Goal: Transaction & Acquisition: Purchase product/service

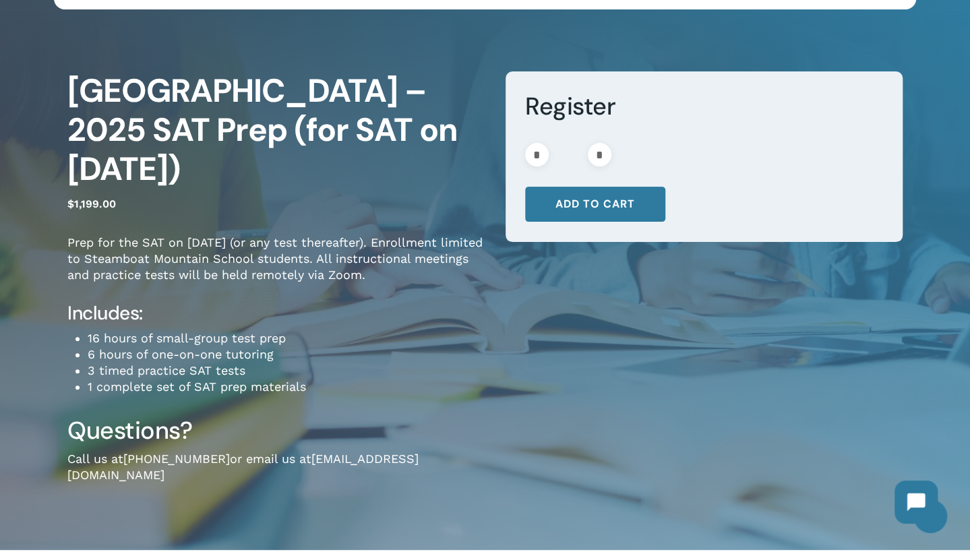
scroll to position [135, 0]
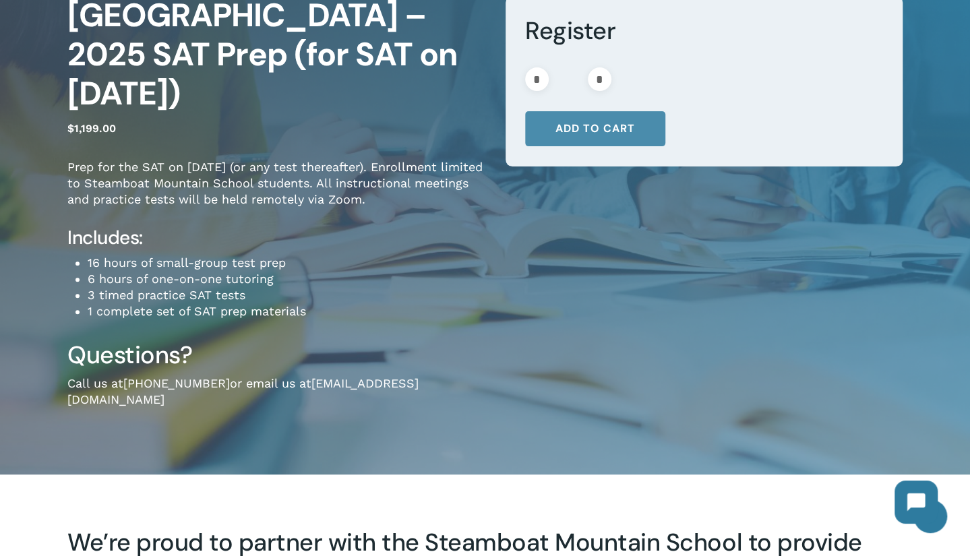
click at [602, 124] on button "Add to cart" at bounding box center [595, 128] width 140 height 35
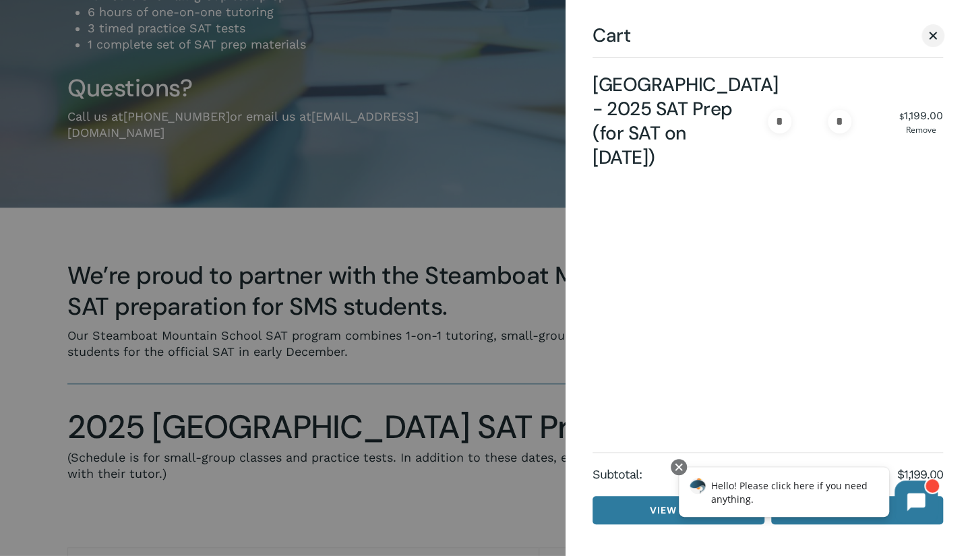
scroll to position [404, 0]
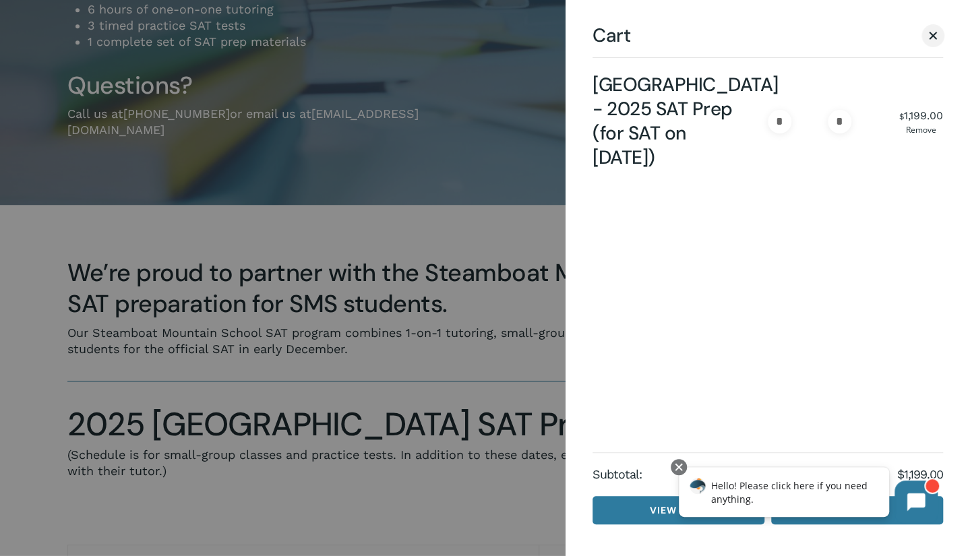
click at [400, 309] on div at bounding box center [485, 278] width 970 height 556
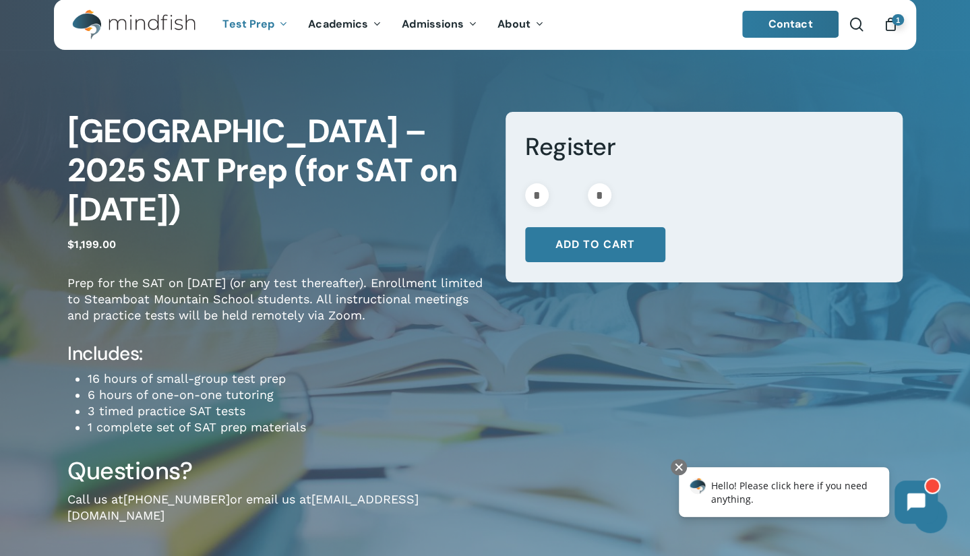
scroll to position [0, 0]
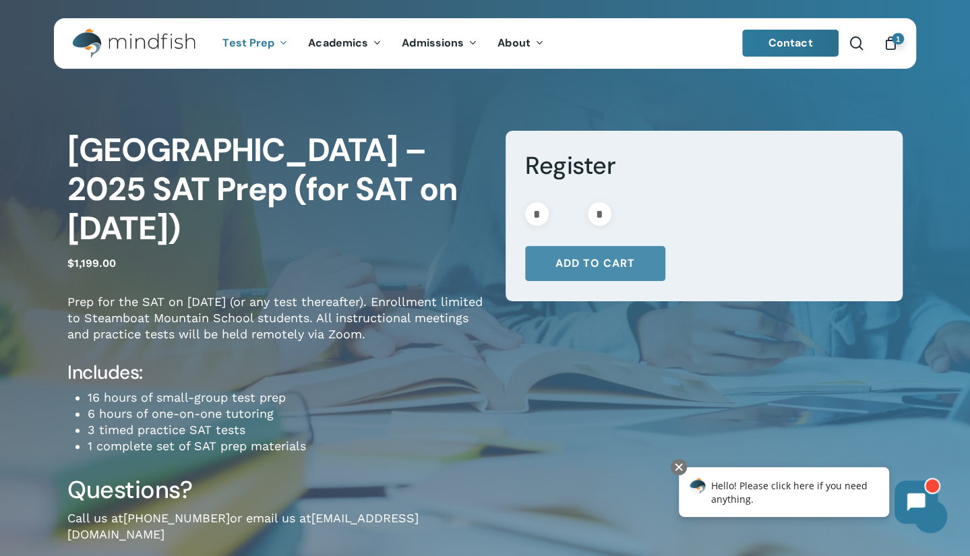
click at [645, 266] on button "Add to cart" at bounding box center [595, 263] width 140 height 35
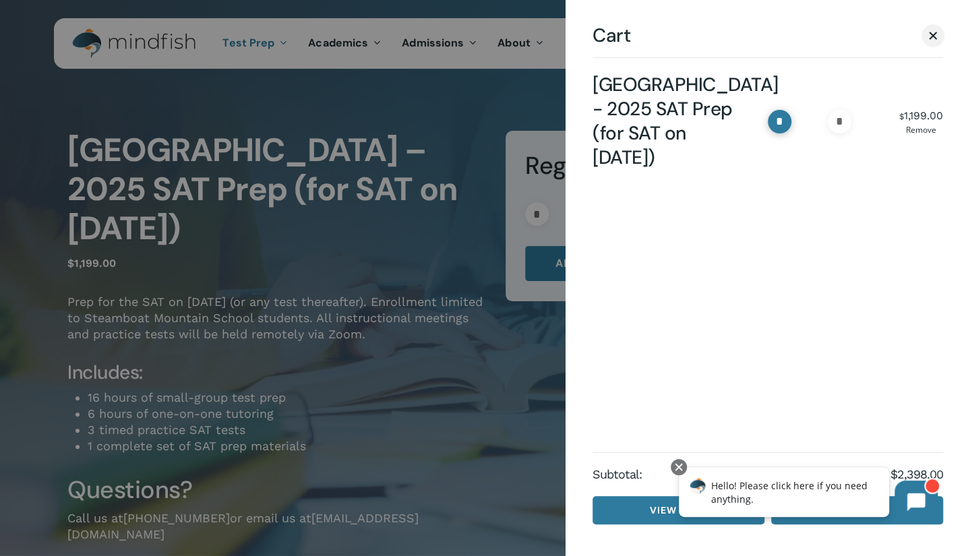
click at [770, 133] on input "*" at bounding box center [779, 122] width 24 height 24
type input "*"
click at [679, 470] on div at bounding box center [678, 467] width 16 height 16
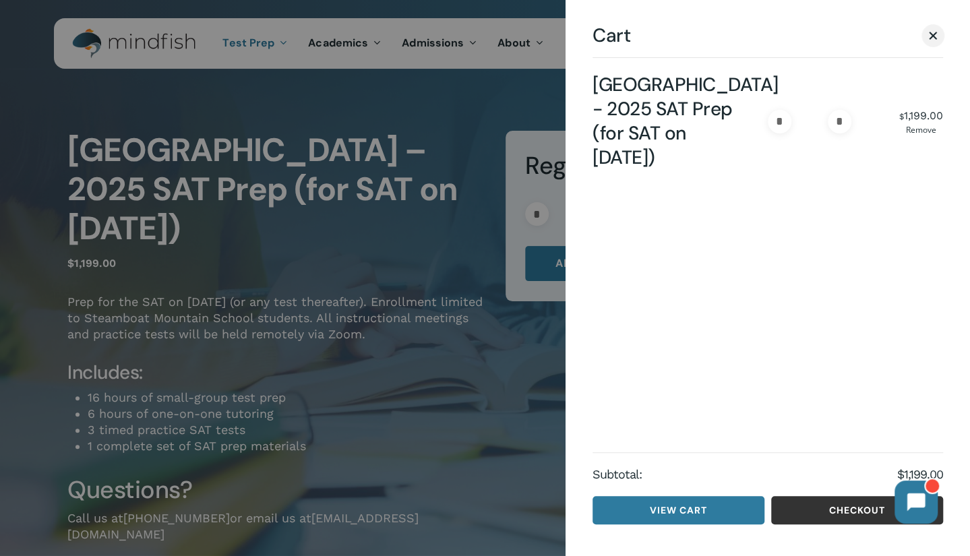
click at [826, 504] on link "Checkout" at bounding box center [857, 510] width 172 height 28
click at [930, 37] on span "Cart" at bounding box center [932, 36] width 8 height 8
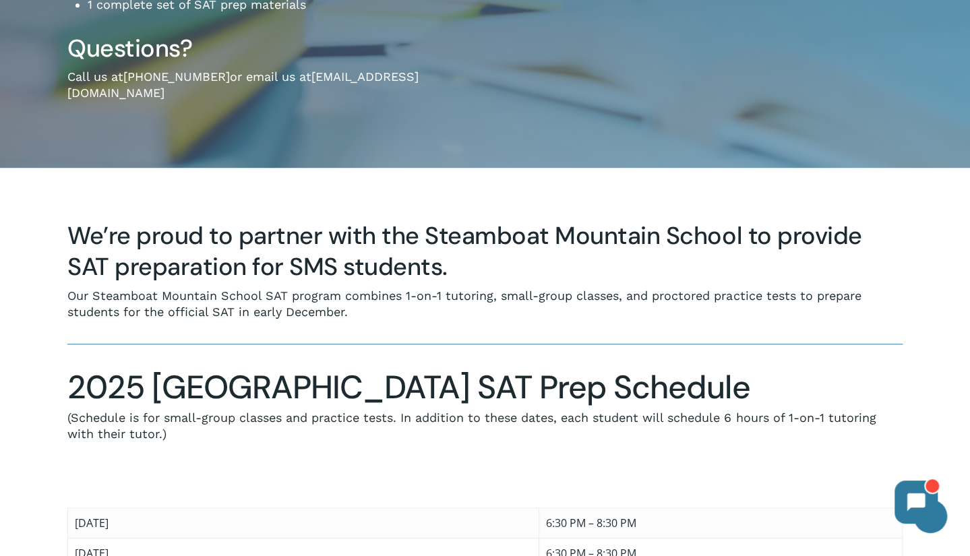
scroll to position [606, 0]
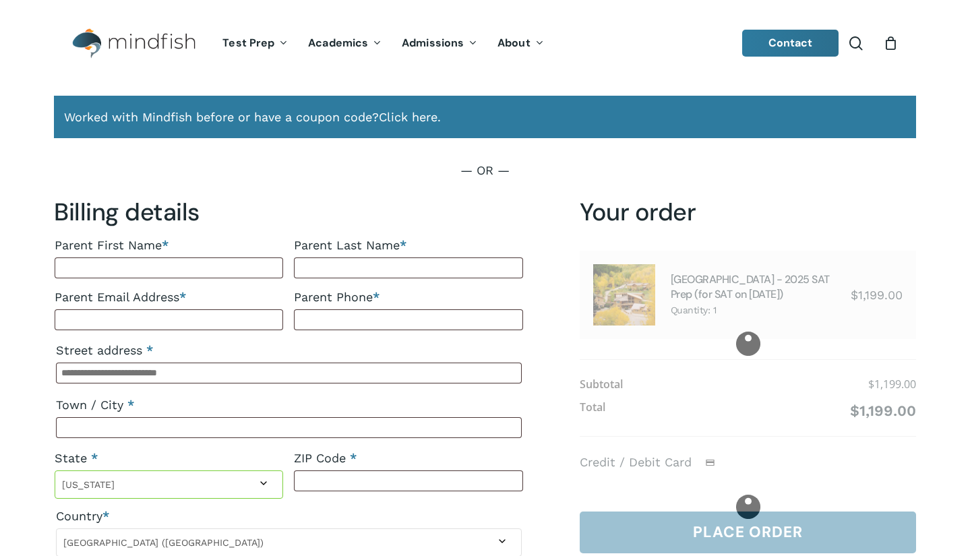
select select "**"
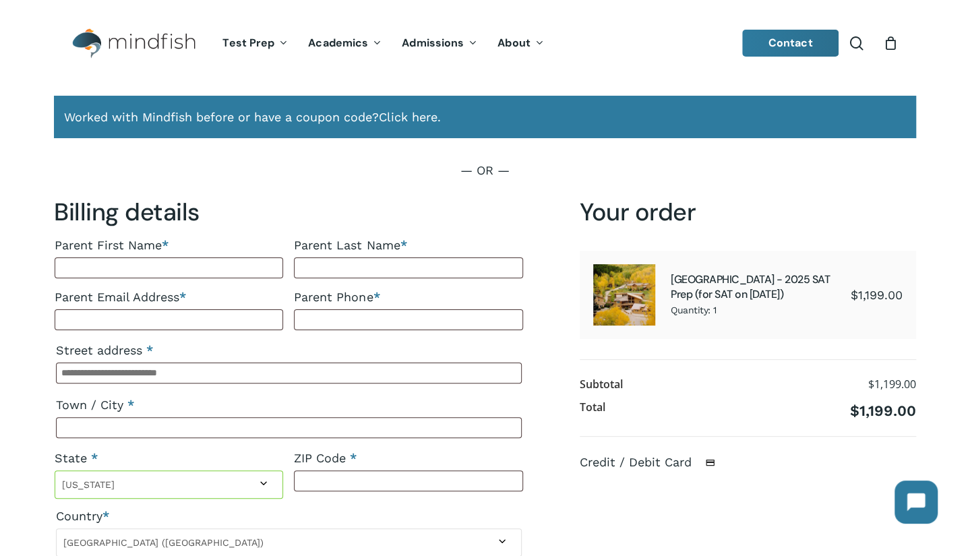
scroll to position [270, 0]
